Goal: Information Seeking & Learning: Learn about a topic

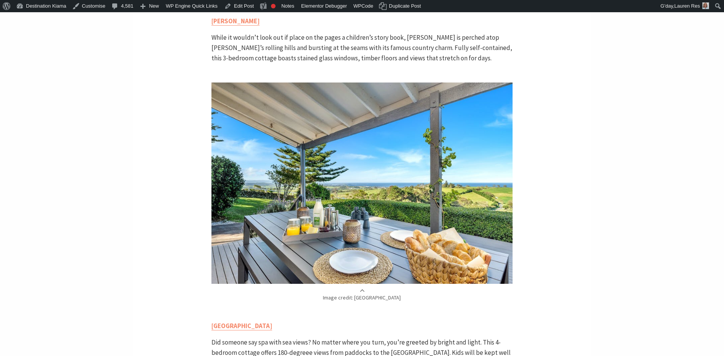
scroll to position [2024, 0]
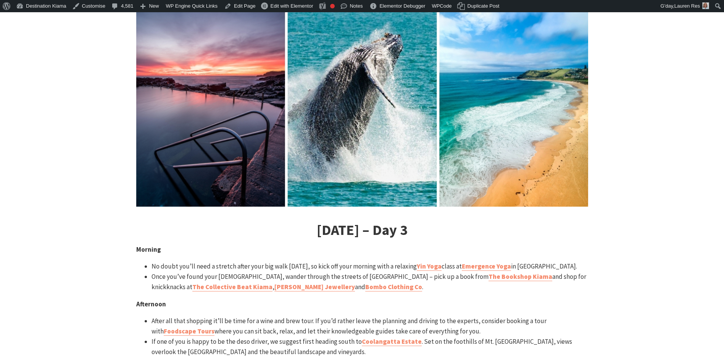
scroll to position [1795, 0]
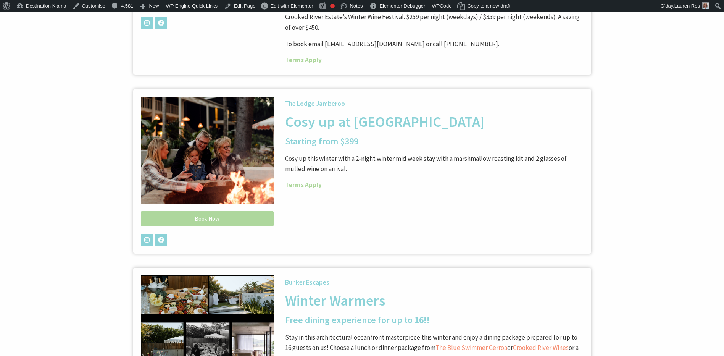
scroll to position [878, 0]
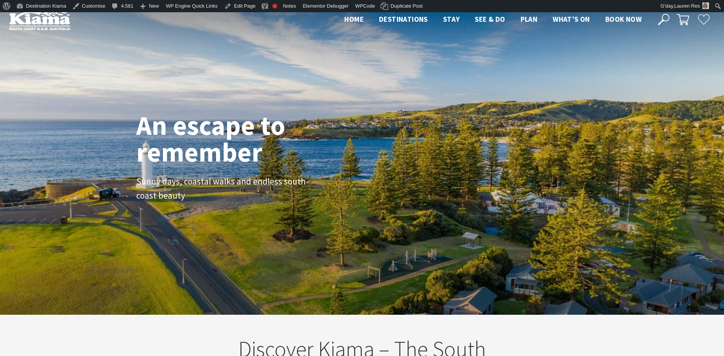
click at [671, 18] on div "Close Nav Home Destinations Towns & Villages Kiama Gerringong Gerroa Jamberoo M…" at bounding box center [526, 19] width 378 height 13
click at [666, 18] on icon at bounding box center [663, 19] width 11 height 11
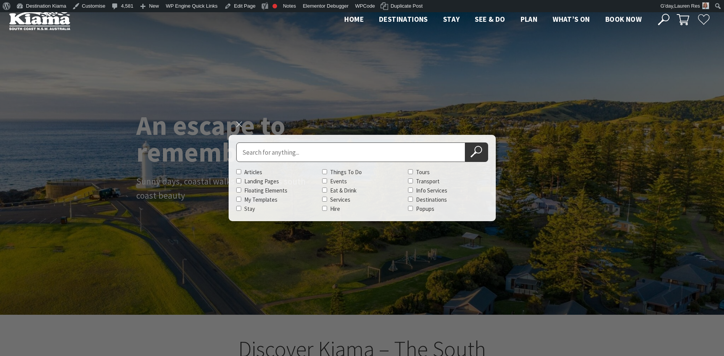
scroll to position [133, 730]
drag, startPoint x: 355, startPoint y: 153, endPoint x: 352, endPoint y: 149, distance: 5.0
click at [352, 149] on input "Search for" at bounding box center [350, 151] width 229 height 19
click at [466, 142] on button "Search Now" at bounding box center [477, 151] width 23 height 19
click at [482, 155] on button "Search Now" at bounding box center [477, 151] width 23 height 19
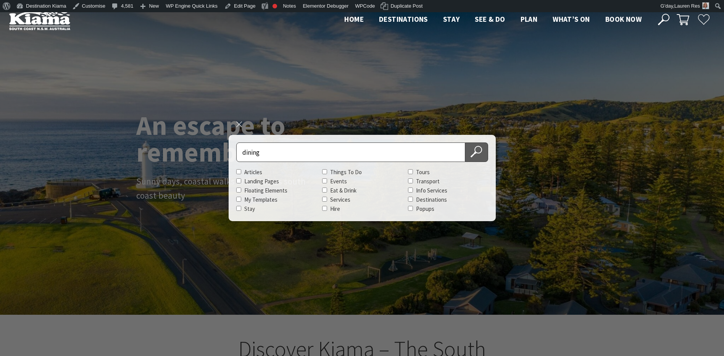
click at [476, 151] on icon at bounding box center [476, 151] width 11 height 11
click at [336, 161] on input "dining" at bounding box center [350, 151] width 229 height 19
type input "dining guide"
click at [466, 142] on button "Search Now" at bounding box center [477, 151] width 23 height 19
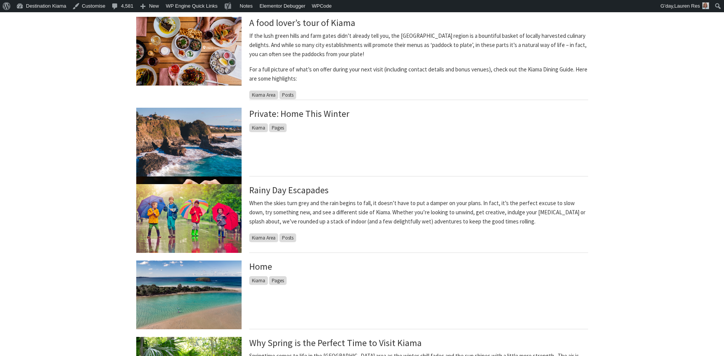
scroll to position [191, 0]
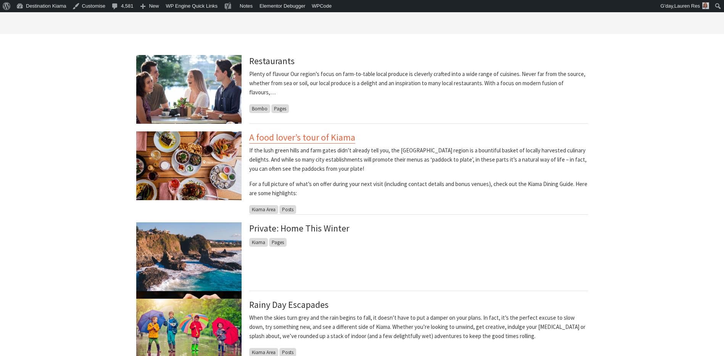
click at [283, 138] on link "A food lover’s tour of Kiama" at bounding box center [302, 137] width 106 height 12
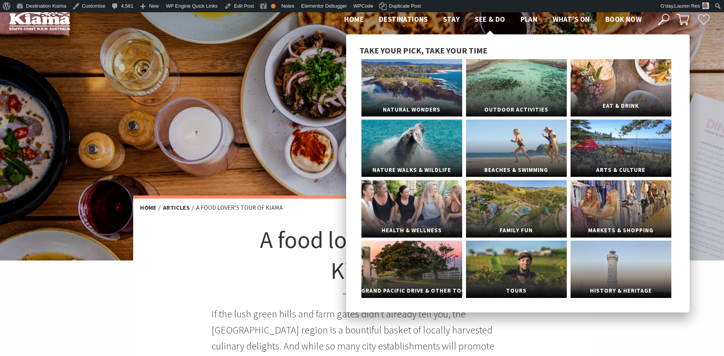
click at [620, 91] on link "Eat & Drink" at bounding box center [621, 87] width 101 height 57
